Goal: Obtain resource: Download file/media

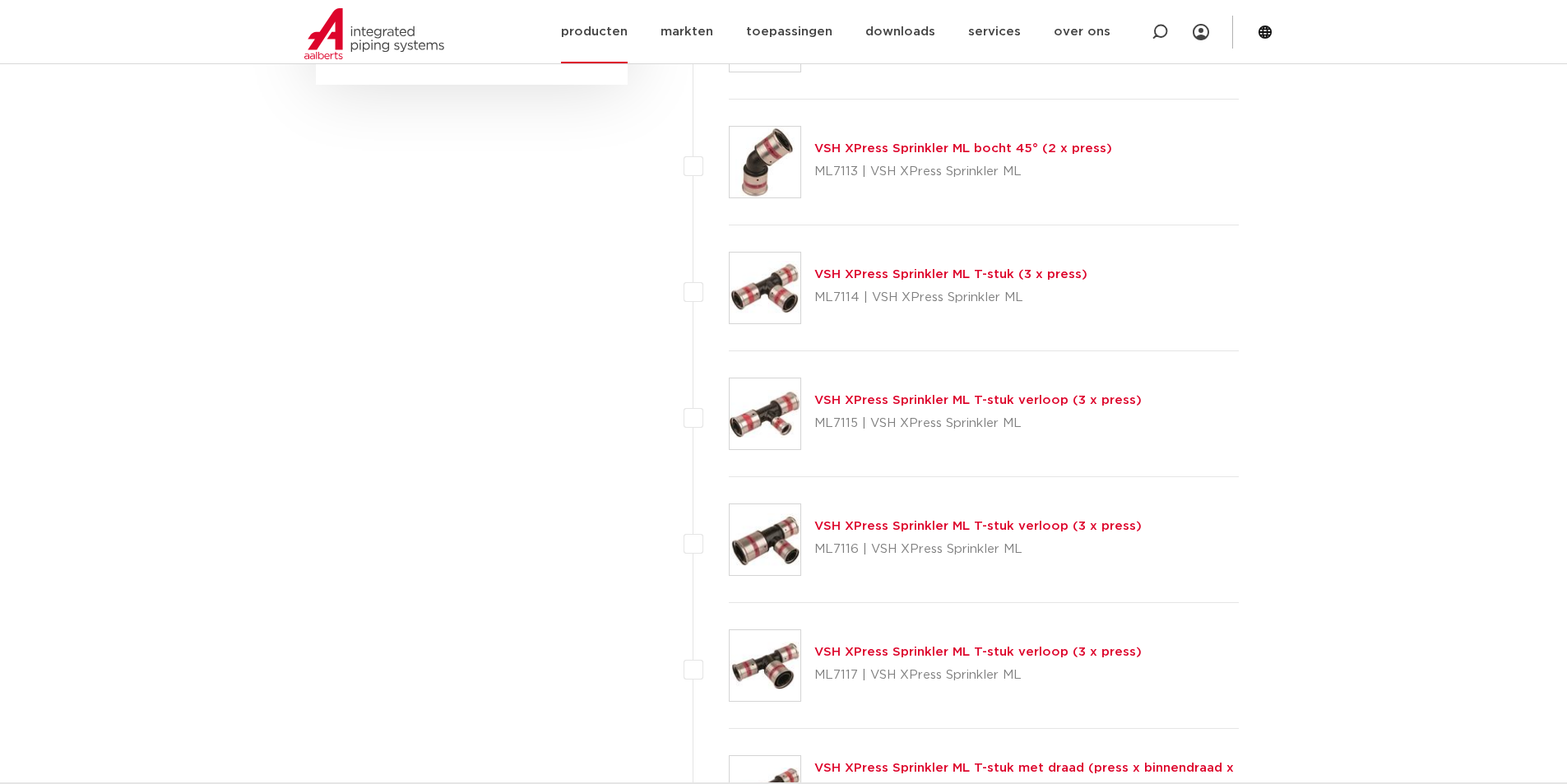
scroll to position [1021, 0]
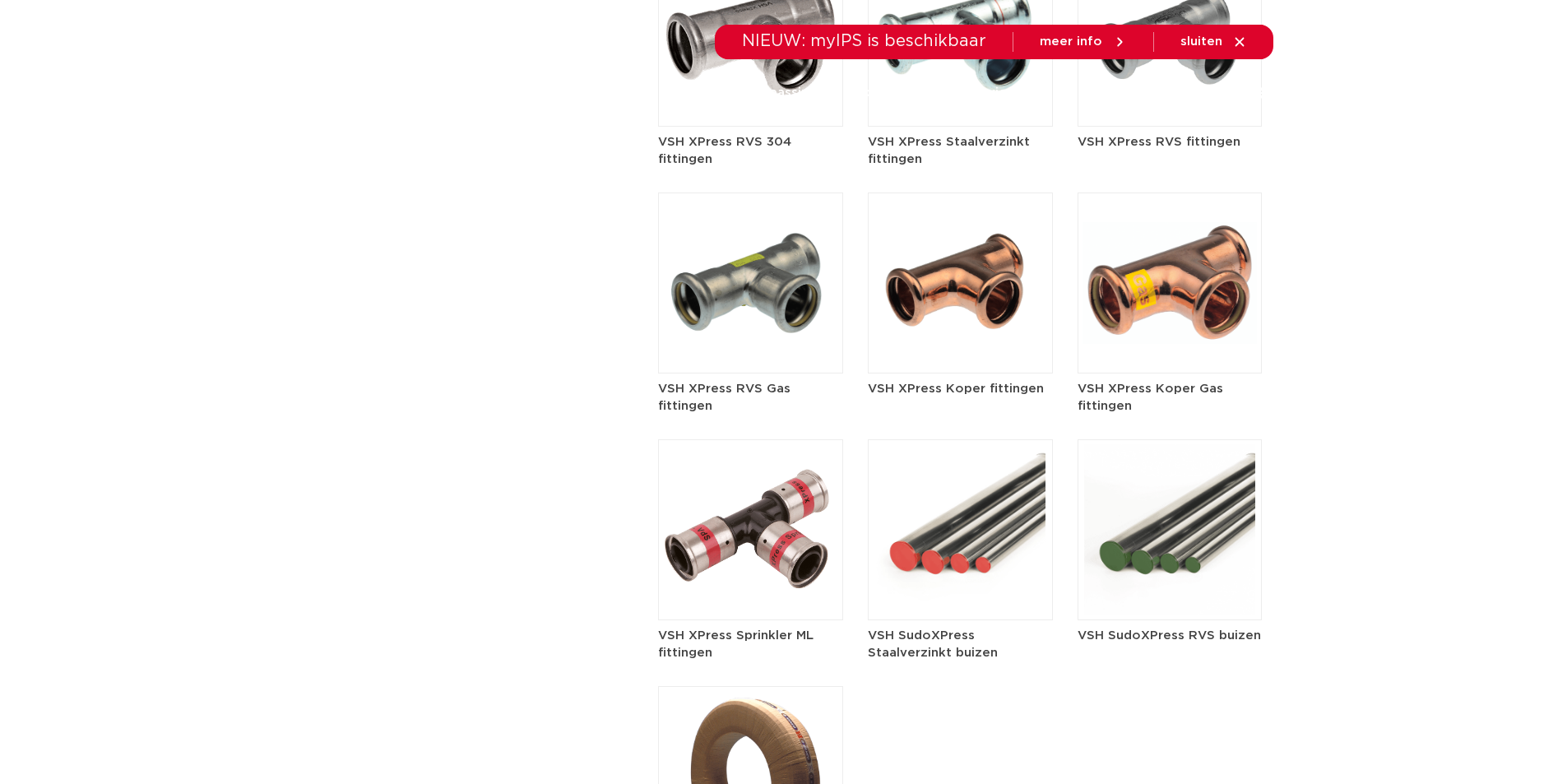
scroll to position [3042, 0]
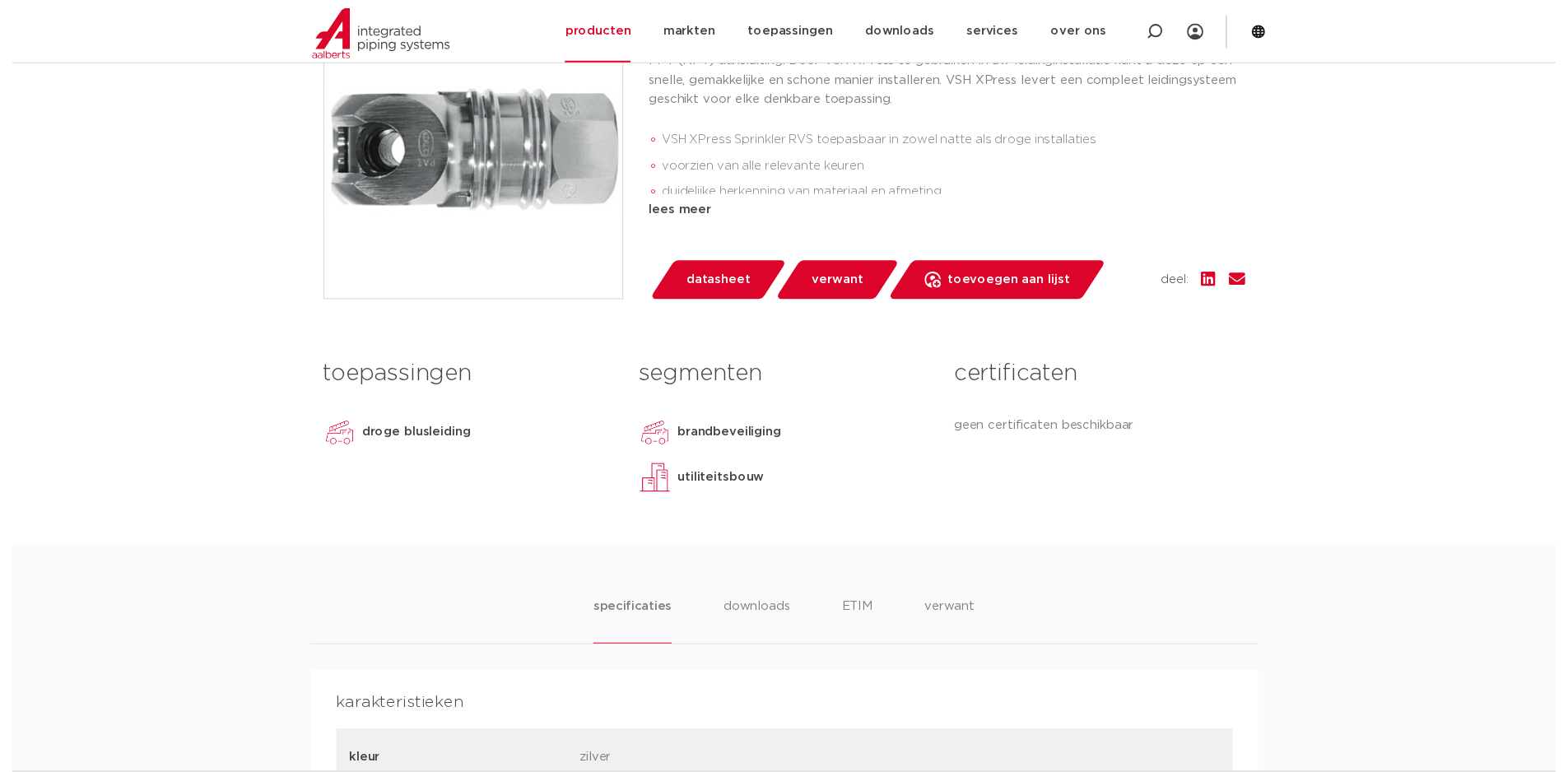
scroll to position [494, 0]
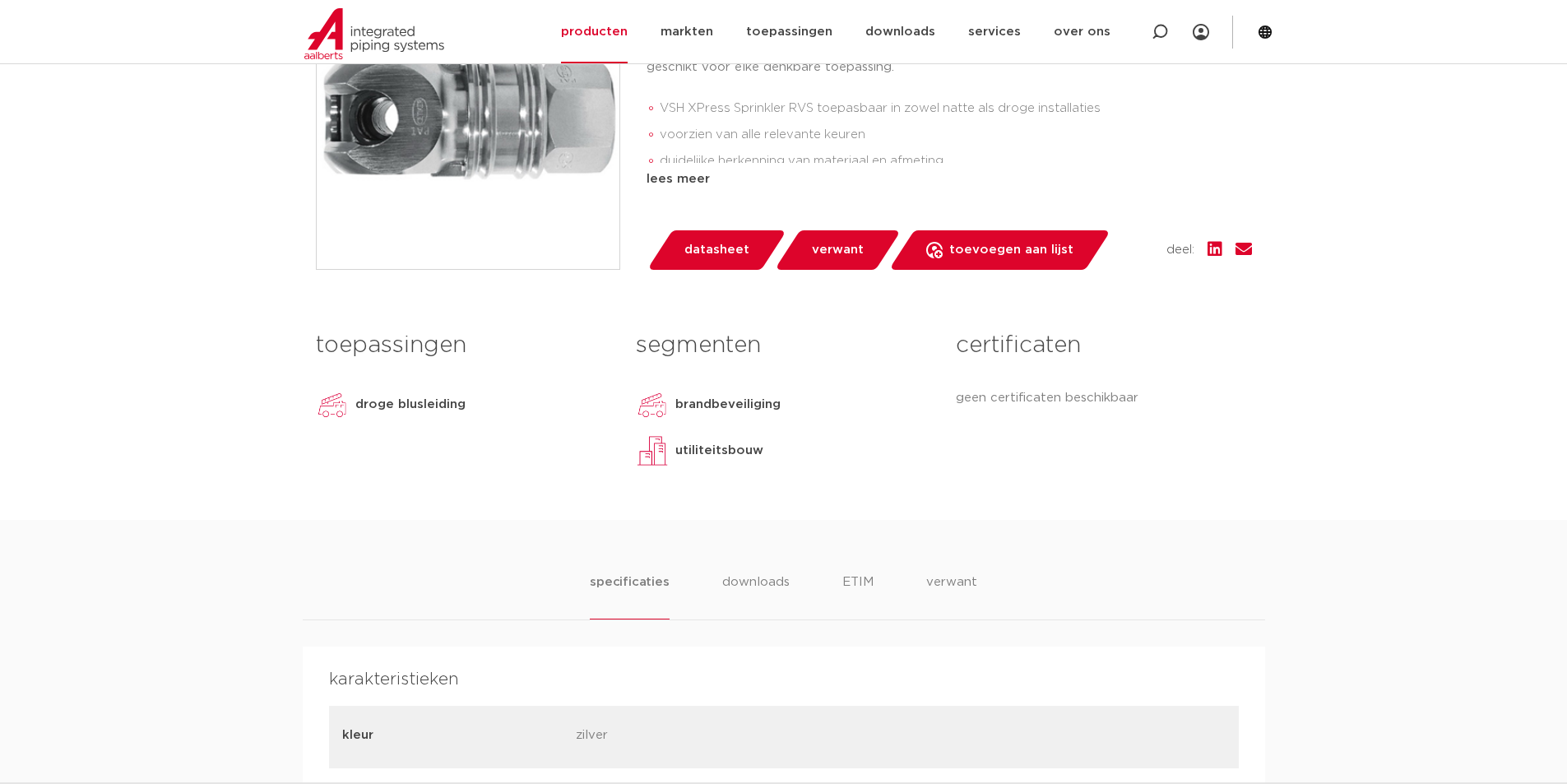
click at [699, 243] on span "datasheet" at bounding box center [717, 250] width 65 height 26
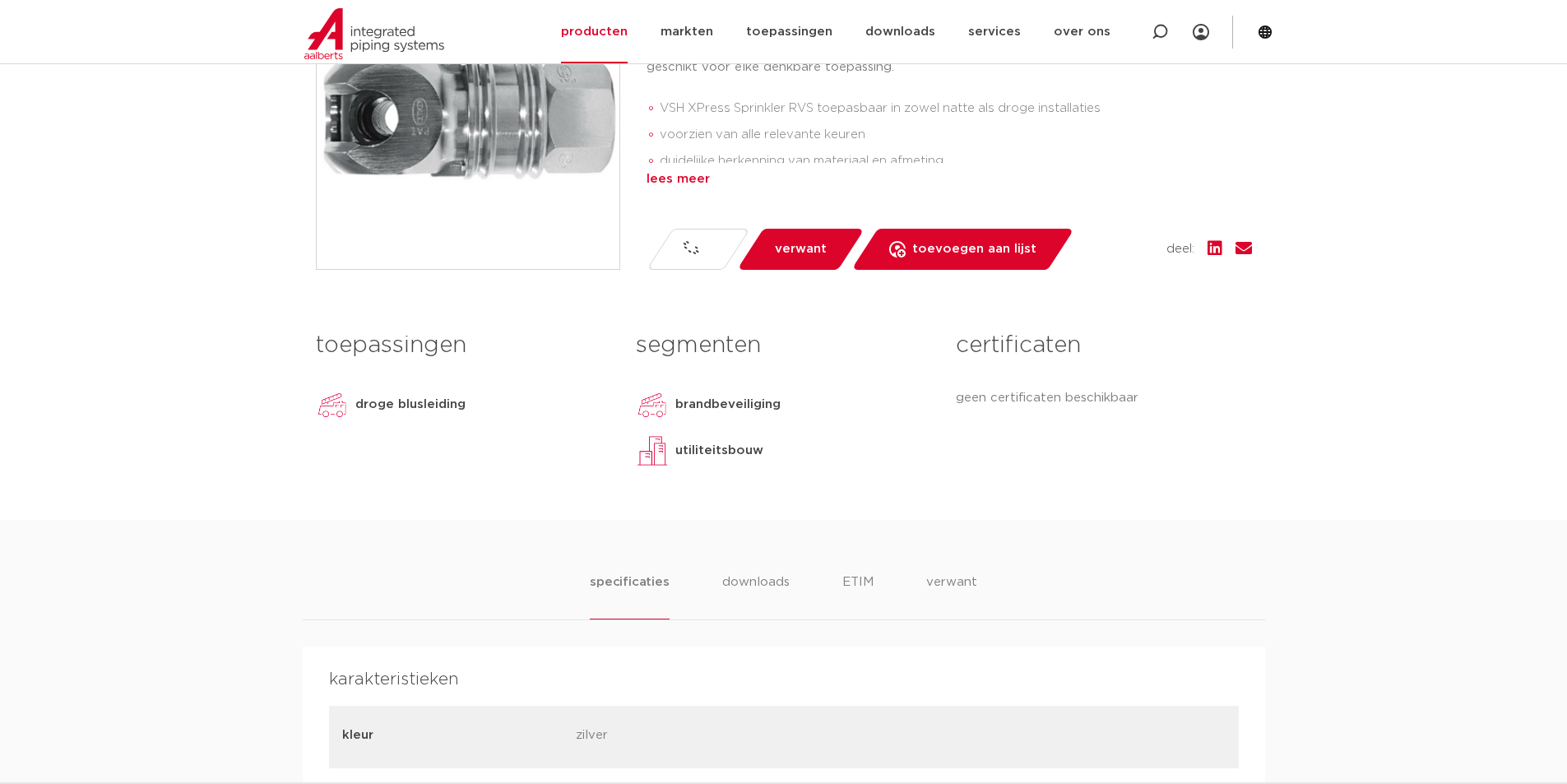
click at [663, 174] on div "lees meer" at bounding box center [949, 179] width 605 height 19
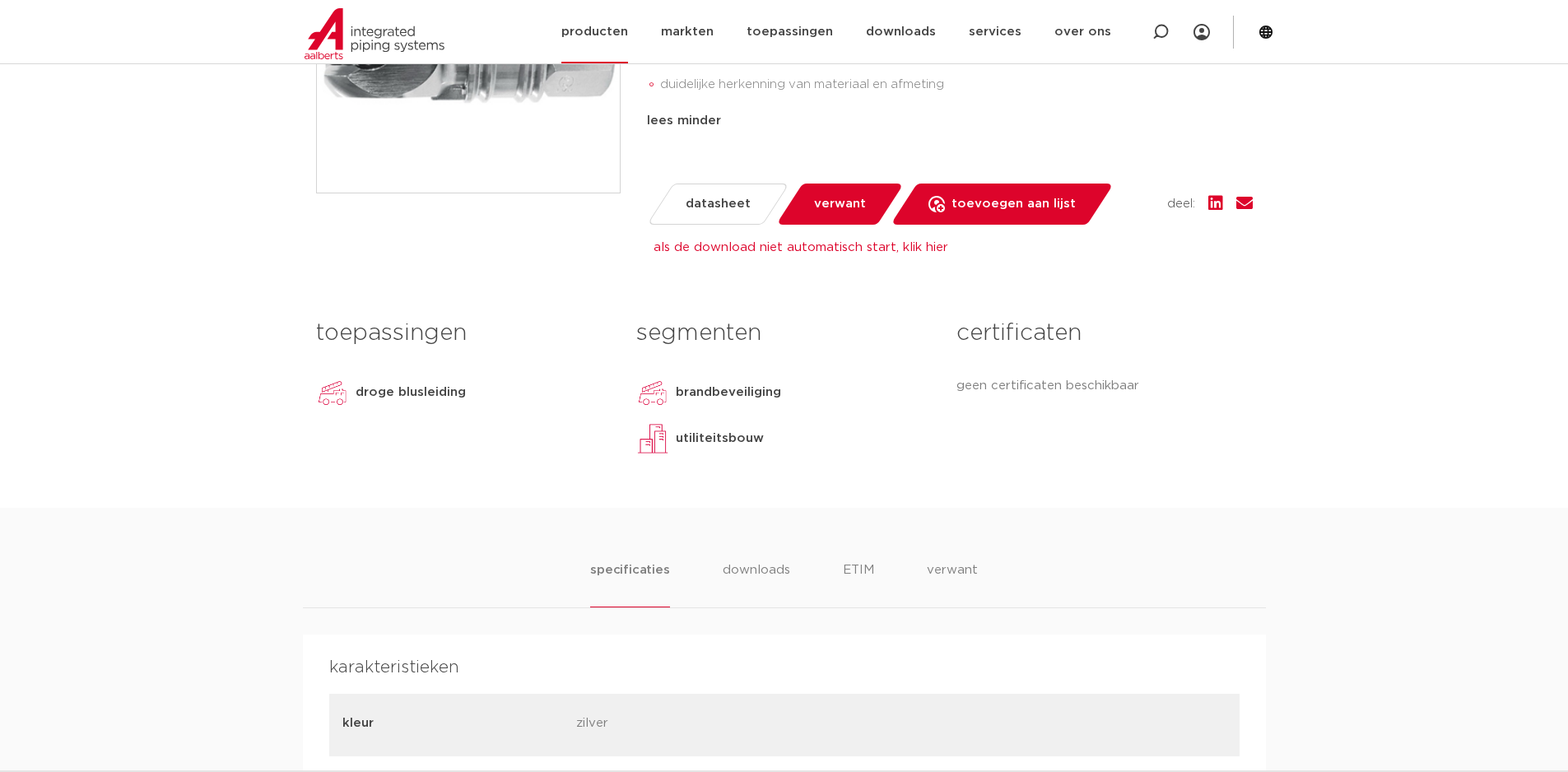
scroll to position [411, 0]
